Goal: Task Accomplishment & Management: Complete application form

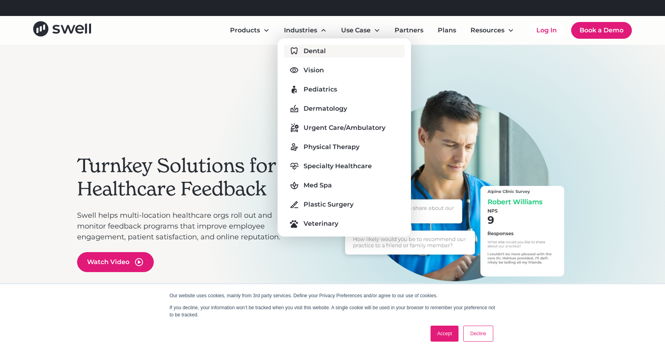
click at [305, 50] on div "Dental" at bounding box center [314, 51] width 22 height 10
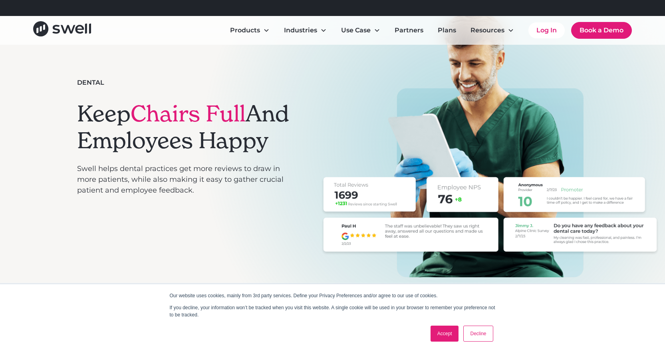
scroll to position [120, 0]
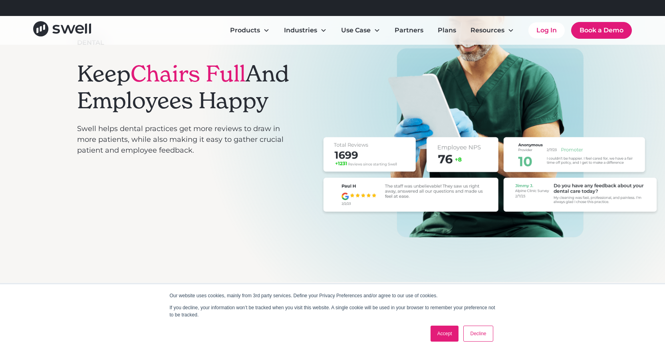
click at [447, 337] on link "Accept" at bounding box center [444, 333] width 28 height 16
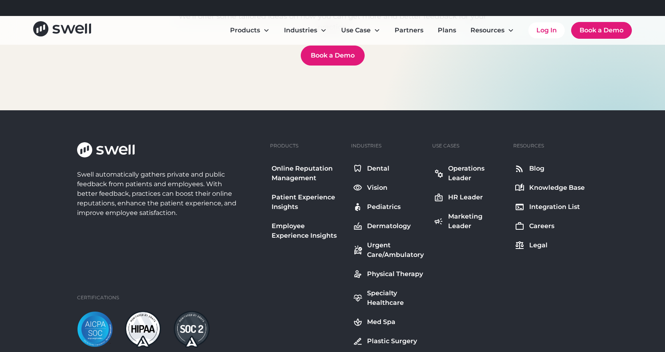
scroll to position [2950, 0]
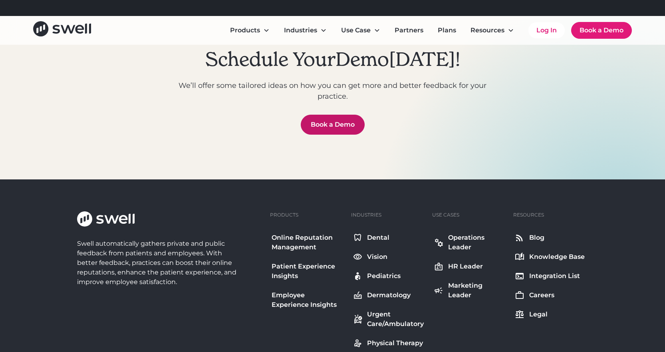
click at [332, 128] on link "Book a Demo" at bounding box center [333, 125] width 64 height 20
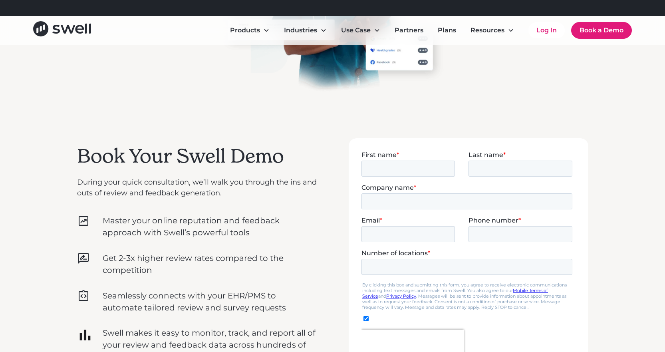
scroll to position [80, 0]
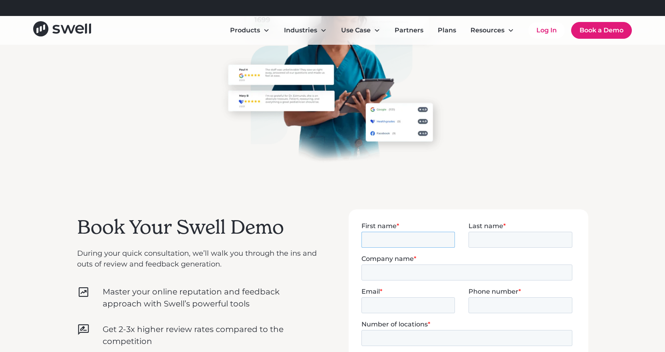
click at [394, 236] on input "First name *" at bounding box center [407, 239] width 93 height 16
type input "Mandy"
click at [515, 237] on input "Last name *" at bounding box center [520, 239] width 104 height 16
type input "Higson"
click at [473, 278] on input "Company name *" at bounding box center [466, 272] width 211 height 16
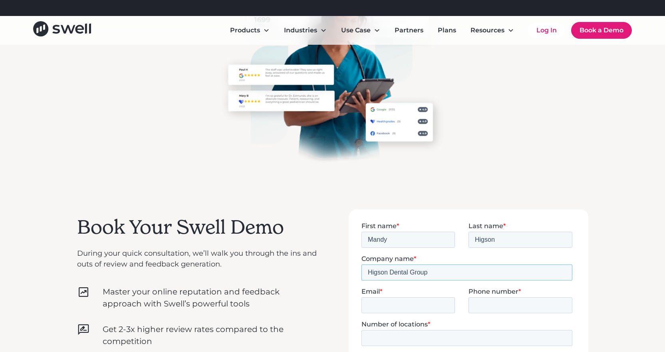
type input "Higson Dental Group"
click at [370, 302] on input "Email *" at bounding box center [407, 305] width 93 height 16
type input "mandy@higsondental.com"
click at [491, 301] on input "Phone number *" at bounding box center [520, 305] width 104 height 16
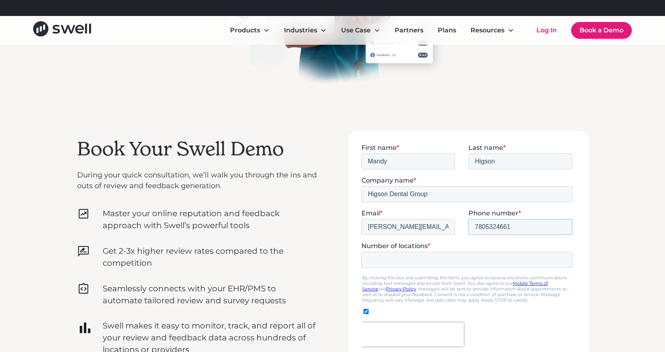
scroll to position [160, 0]
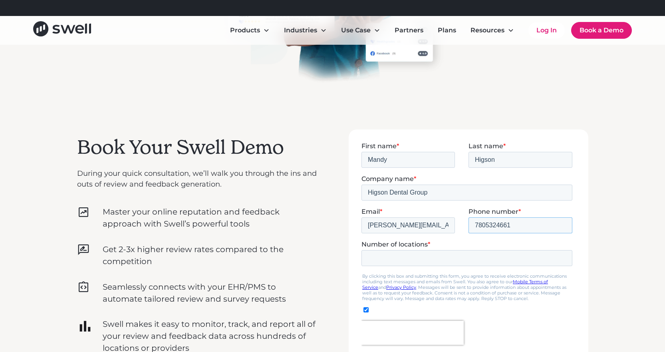
type input "7805324661"
click at [384, 260] on input "Number of locations *" at bounding box center [466, 258] width 211 height 16
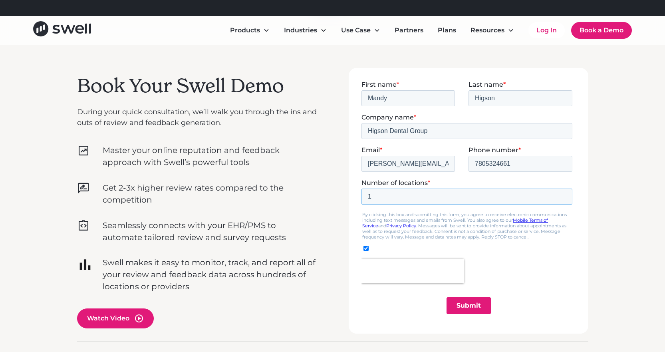
scroll to position [240, 0]
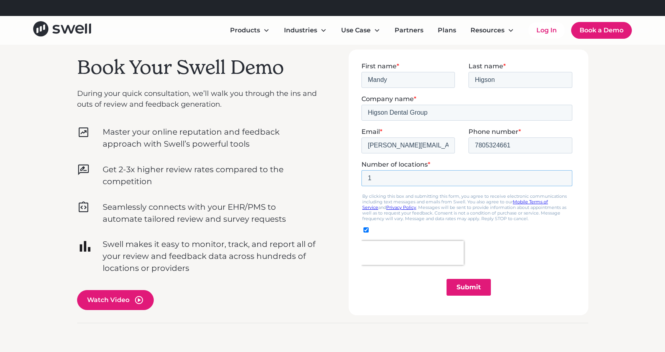
type input "1"
click at [460, 291] on input "Submit" at bounding box center [468, 286] width 44 height 17
